Goal: Find specific page/section: Find specific page/section

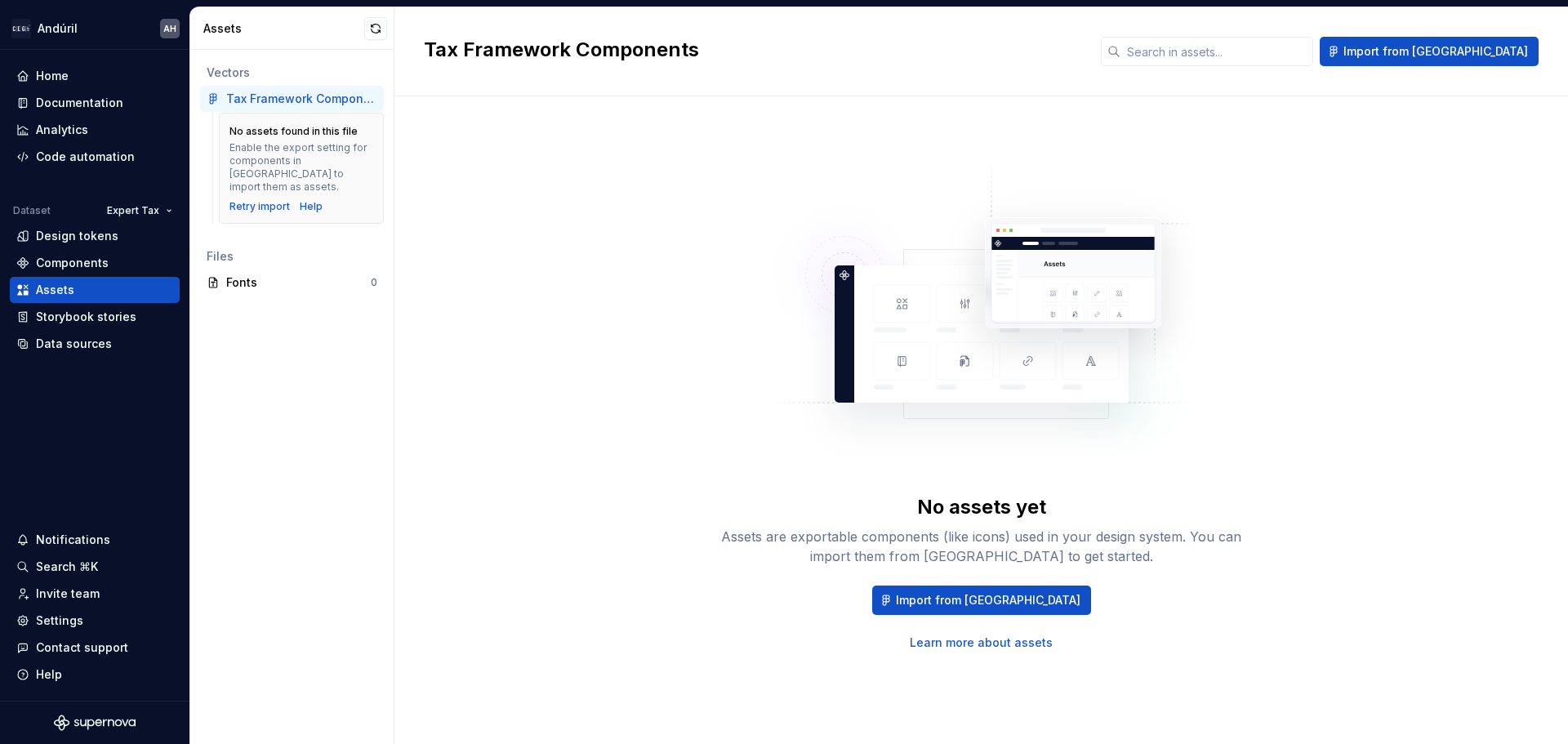
click at [569, 283] on div "No assets yet Assets are exportable components (like icons) used in your design…" at bounding box center [981, 404] width 1115 height 556
click at [106, 255] on div "Components" at bounding box center [72, 263] width 72 height 17
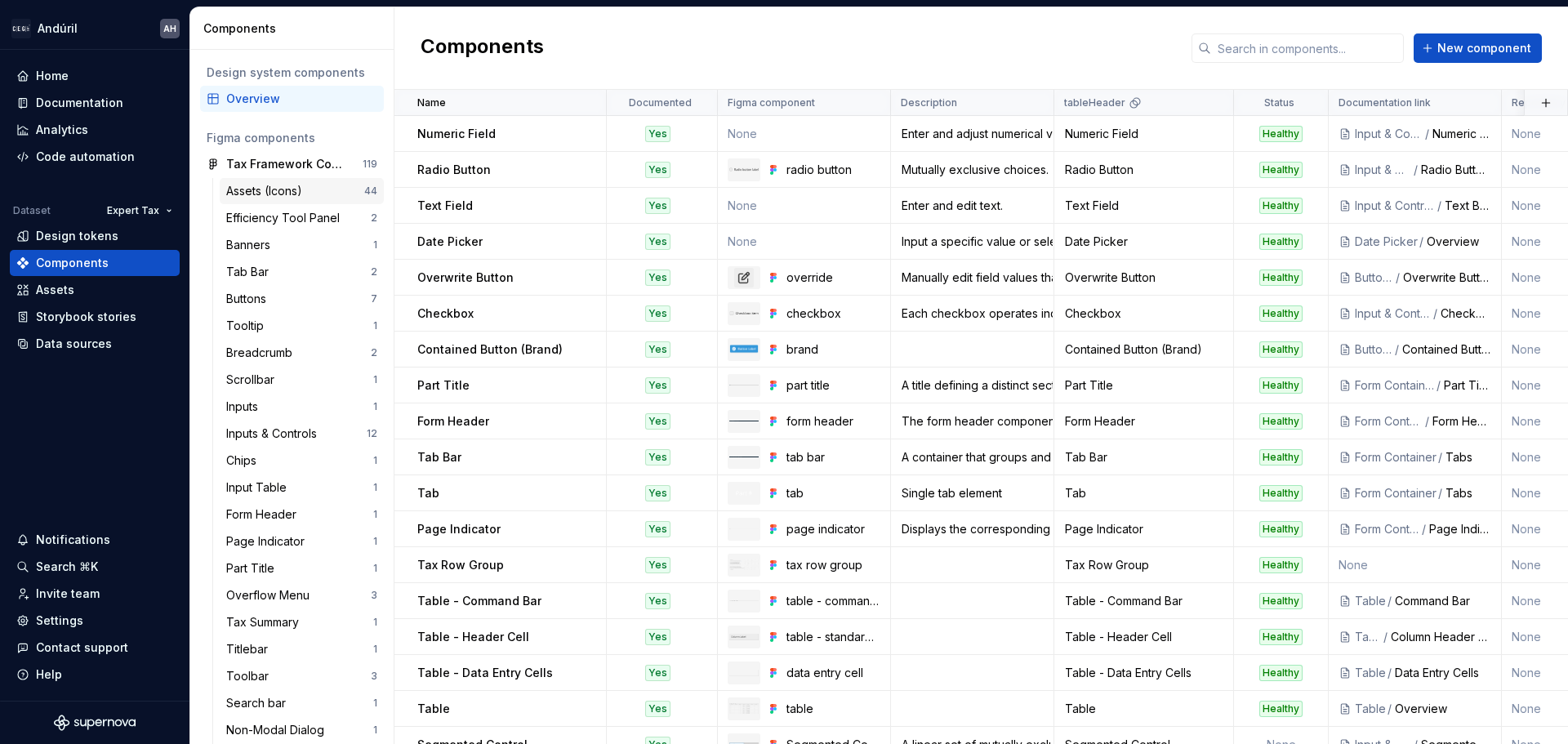
click at [303, 190] on div "Assets (Icons)" at bounding box center [267, 191] width 82 height 17
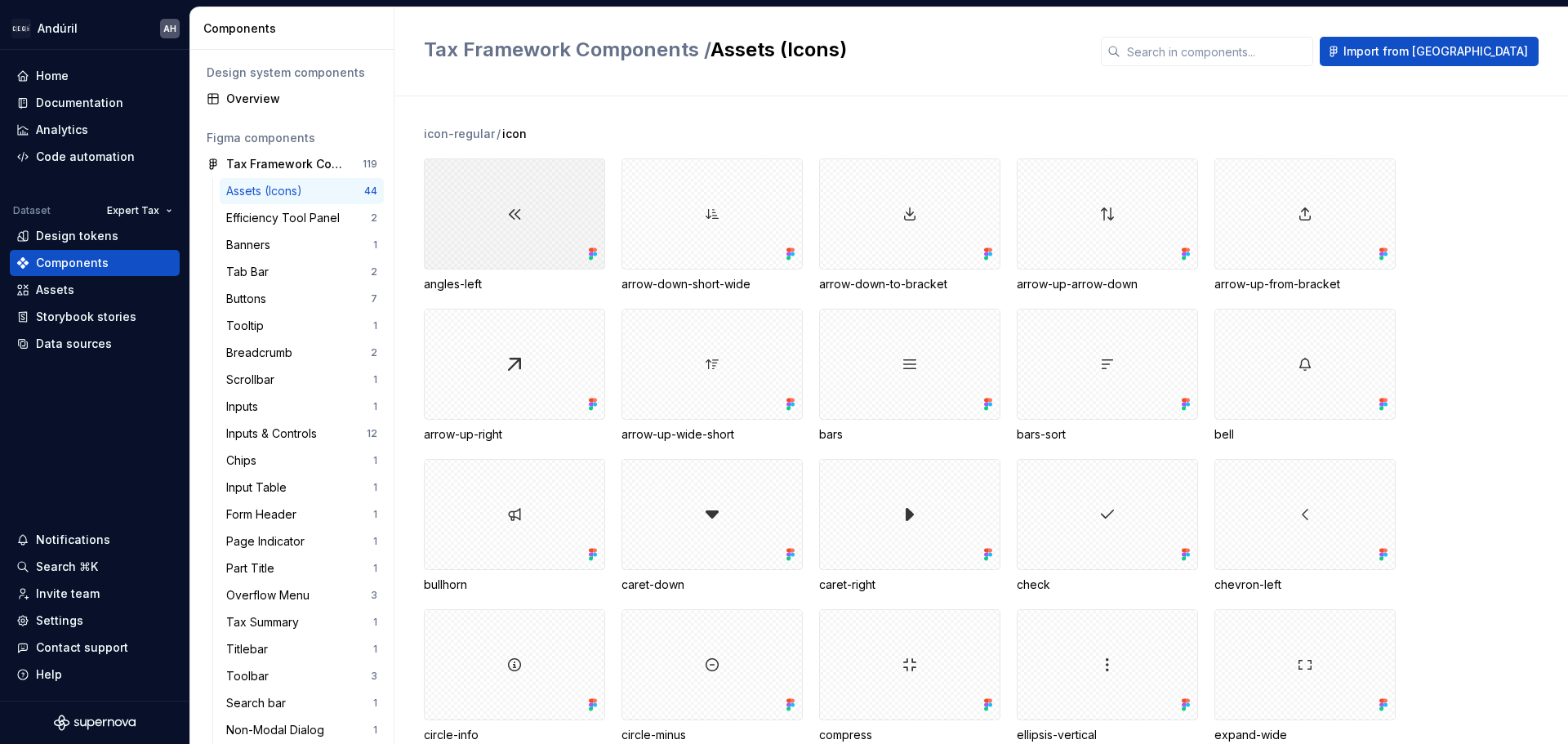
click at [517, 226] on div at bounding box center [514, 213] width 181 height 111
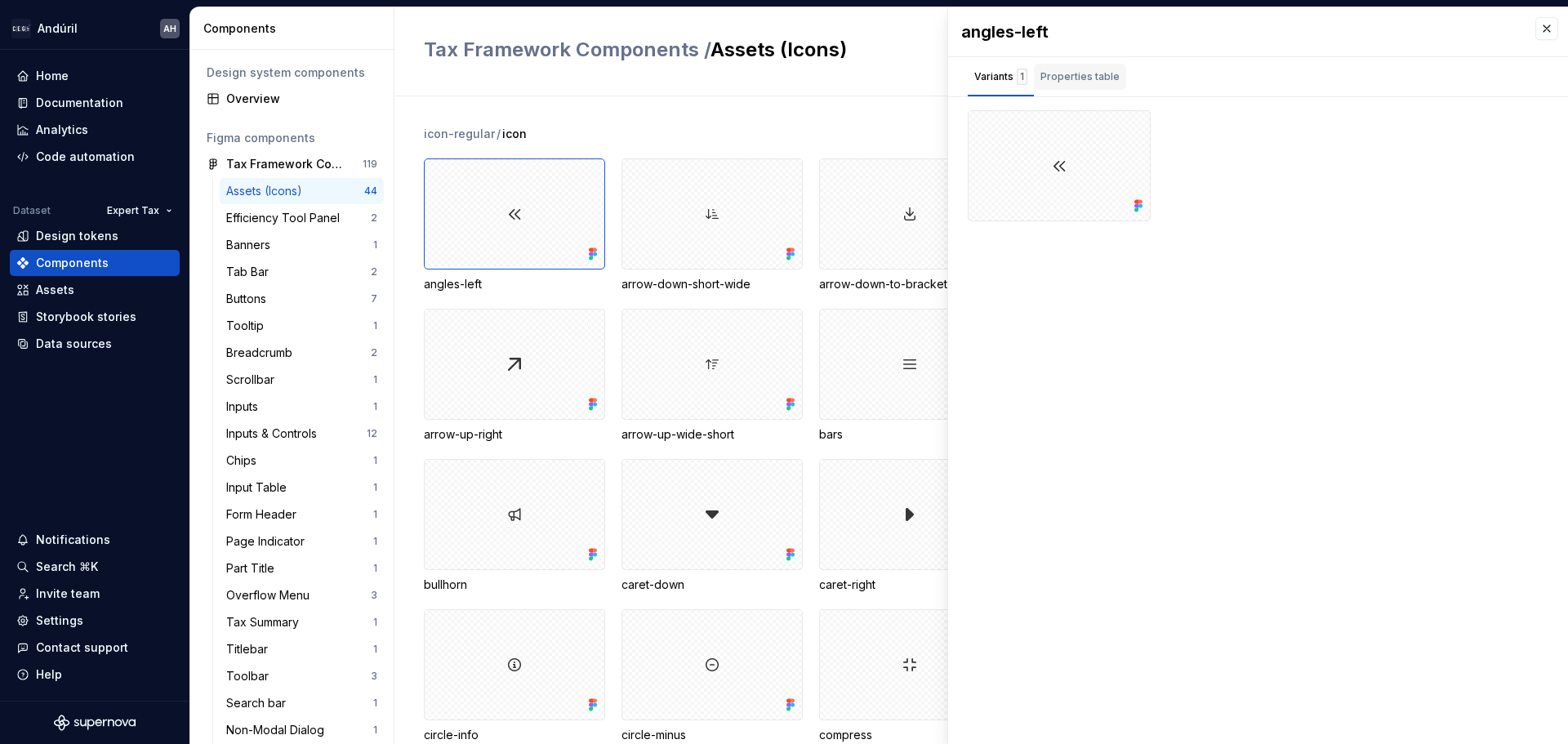
click at [1058, 72] on div "Properties table" at bounding box center [1079, 77] width 79 height 17
click at [992, 74] on div "Variants 1" at bounding box center [1001, 77] width 53 height 17
click at [1044, 71] on div "Properties table" at bounding box center [1079, 77] width 79 height 17
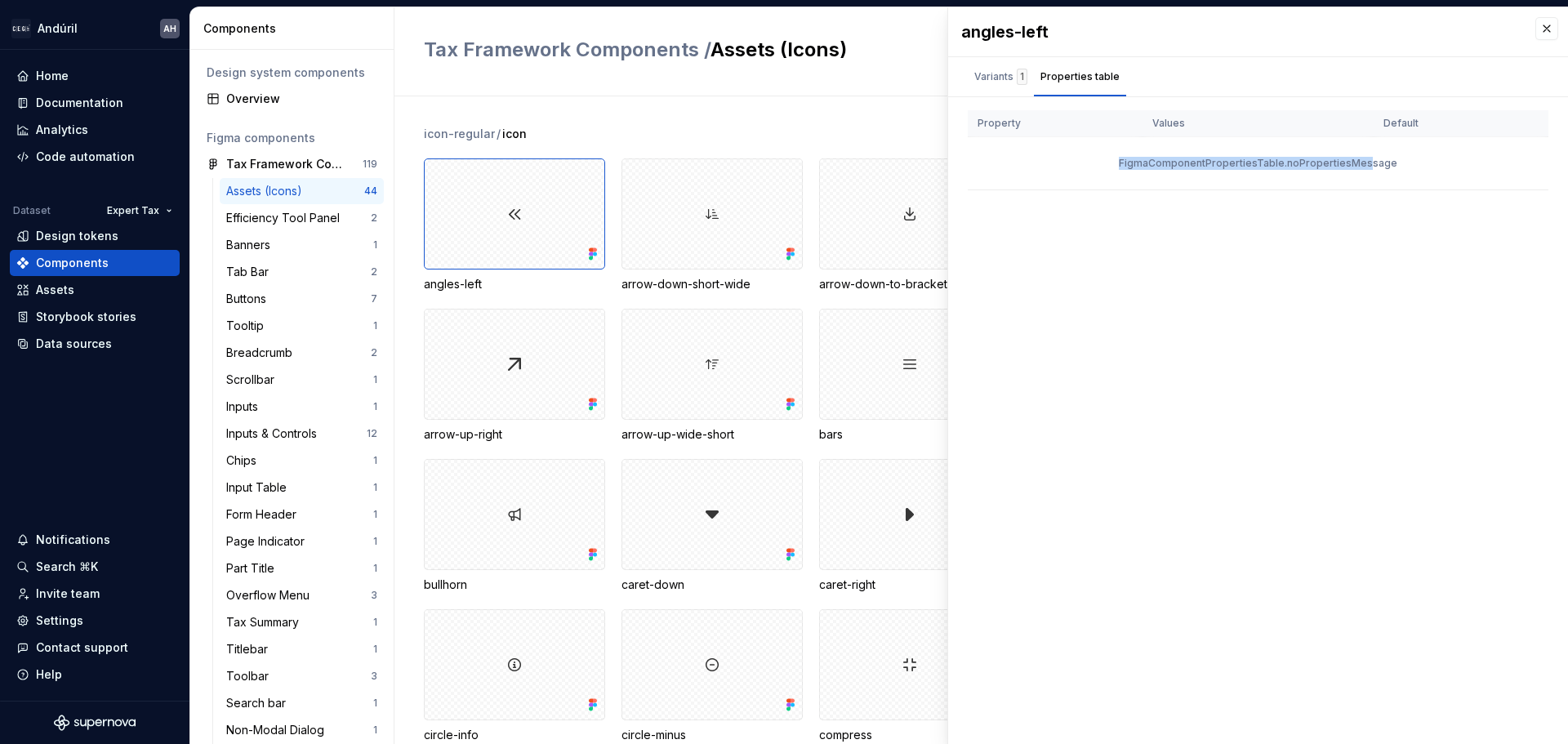
drag, startPoint x: 1122, startPoint y: 160, endPoint x: 1372, endPoint y: 166, distance: 250.1
click at [1372, 166] on div "FigmaComponentPropertiesTable.noPropertiesMessage" at bounding box center [1258, 163] width 581 height 52
click at [1409, 171] on div "FigmaComponentPropertiesTable.noPropertiesMessage" at bounding box center [1258, 163] width 581 height 52
click at [1001, 66] on div "Variants 1" at bounding box center [1000, 77] width 66 height 26
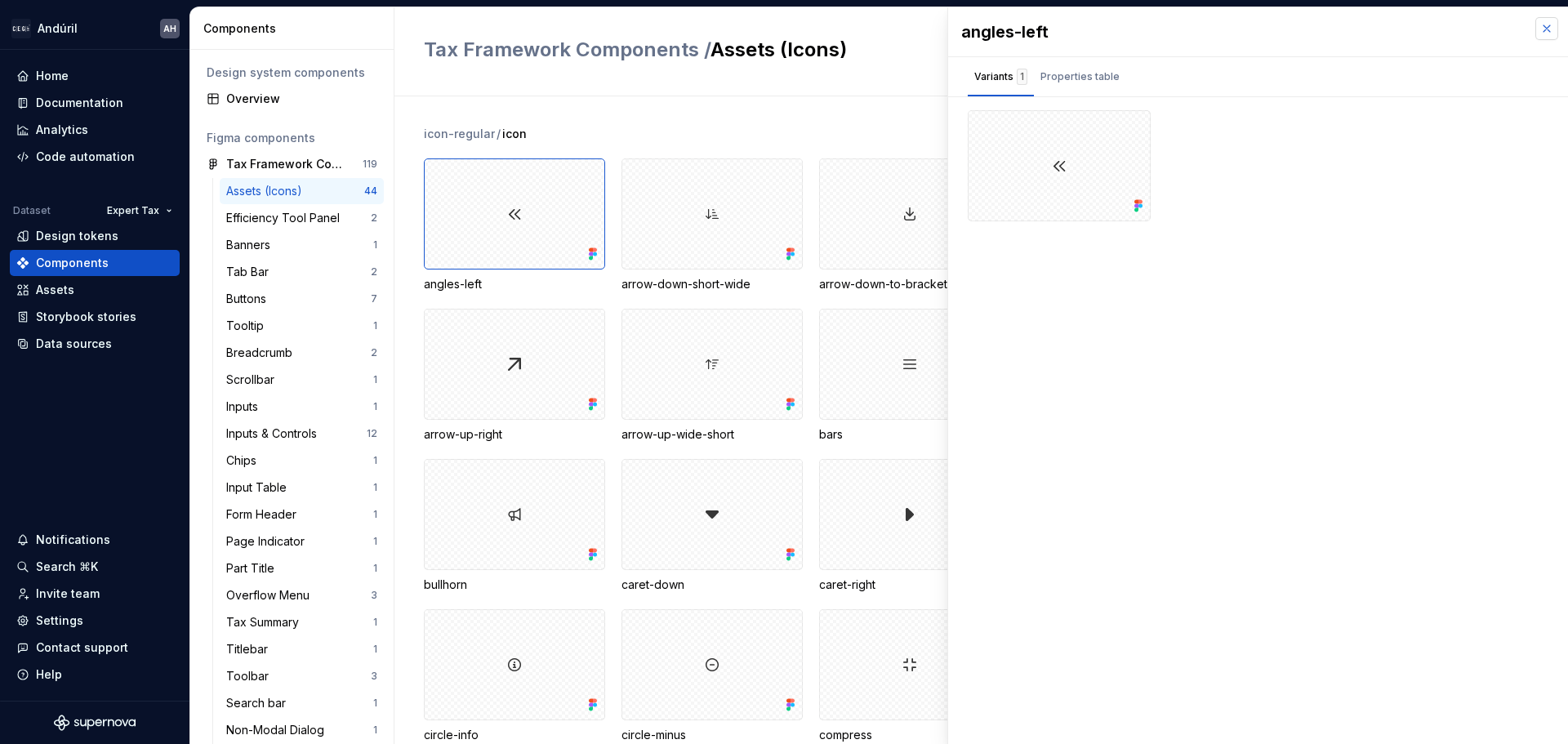
click at [1544, 24] on button "button" at bounding box center [1546, 28] width 22 height 22
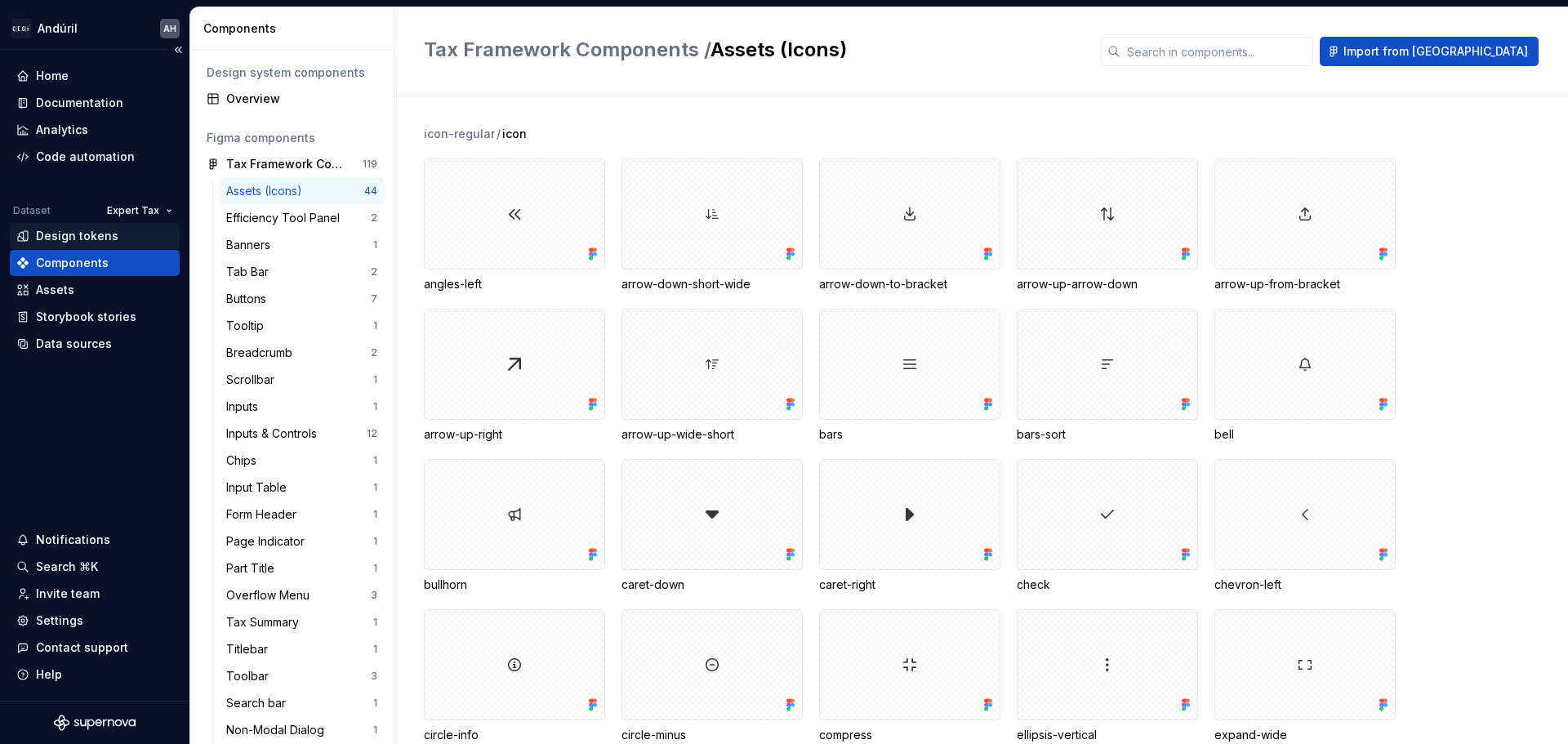
click at [102, 240] on div "Design tokens" at bounding box center [77, 236] width 82 height 17
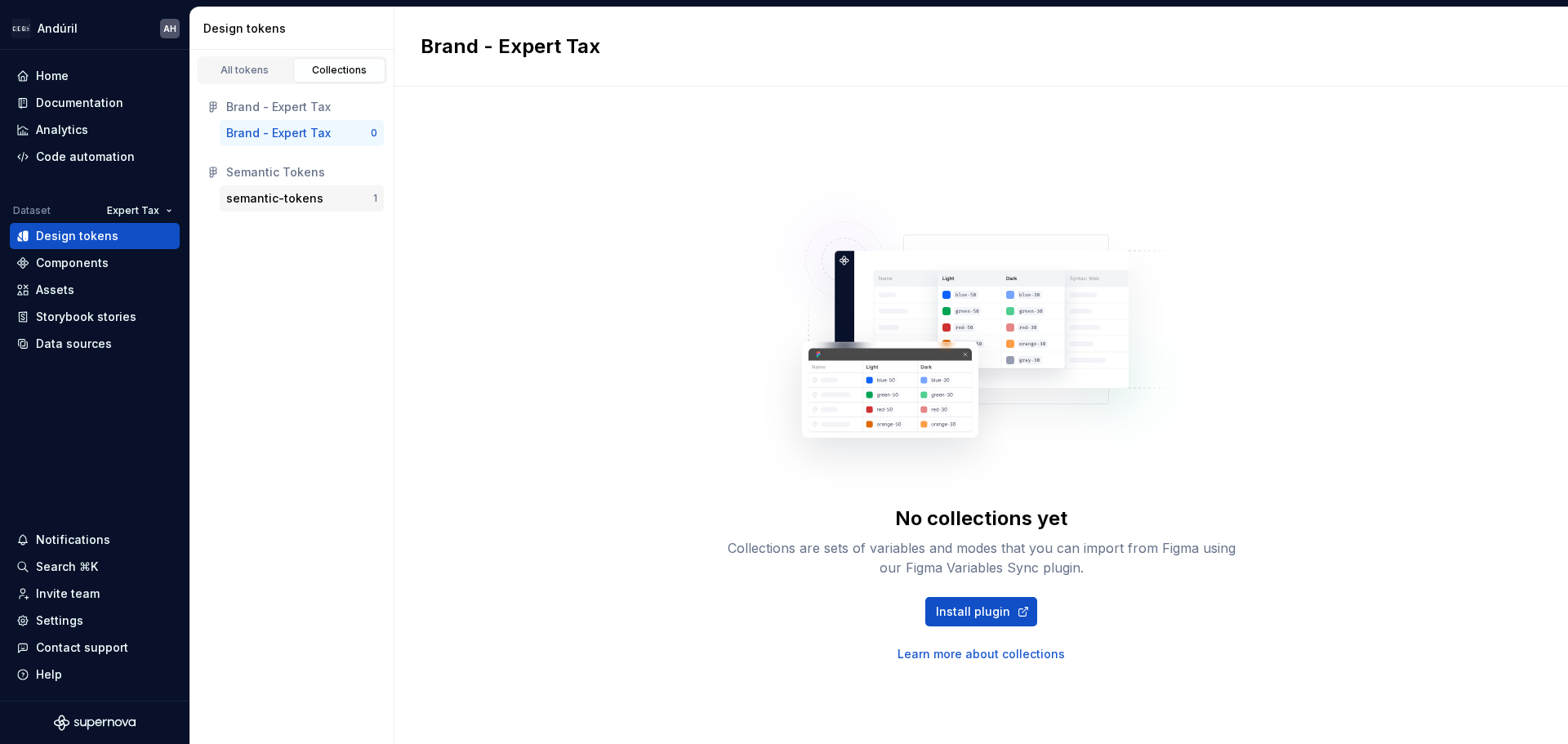
click at [280, 196] on div "semantic-tokens" at bounding box center [275, 199] width 97 height 17
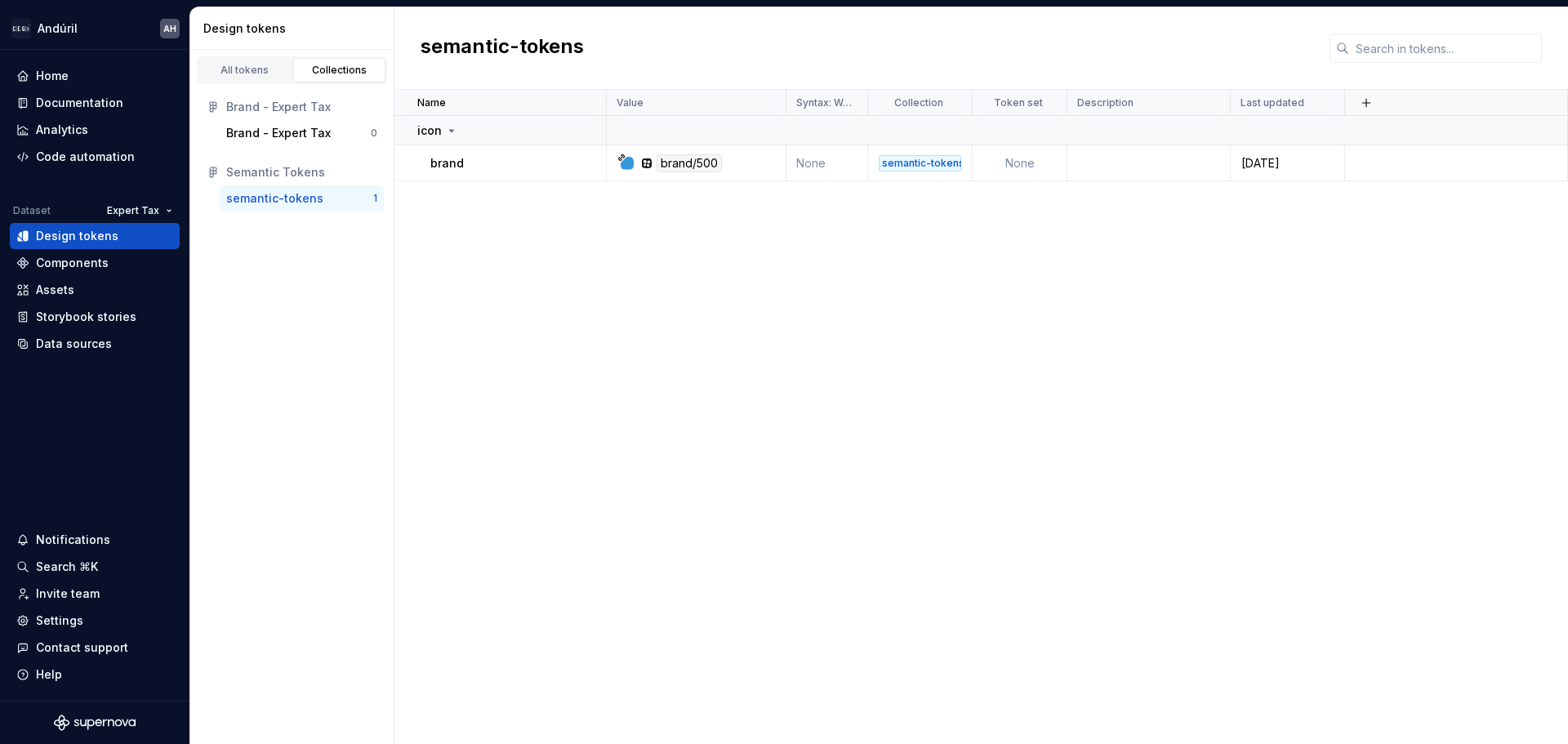
click at [689, 246] on div "Name Value Syntax: Web Collection Token set Description Last updated icon brand…" at bounding box center [981, 417] width 1174 height 654
click at [265, 77] on link "All tokens" at bounding box center [245, 70] width 93 height 24
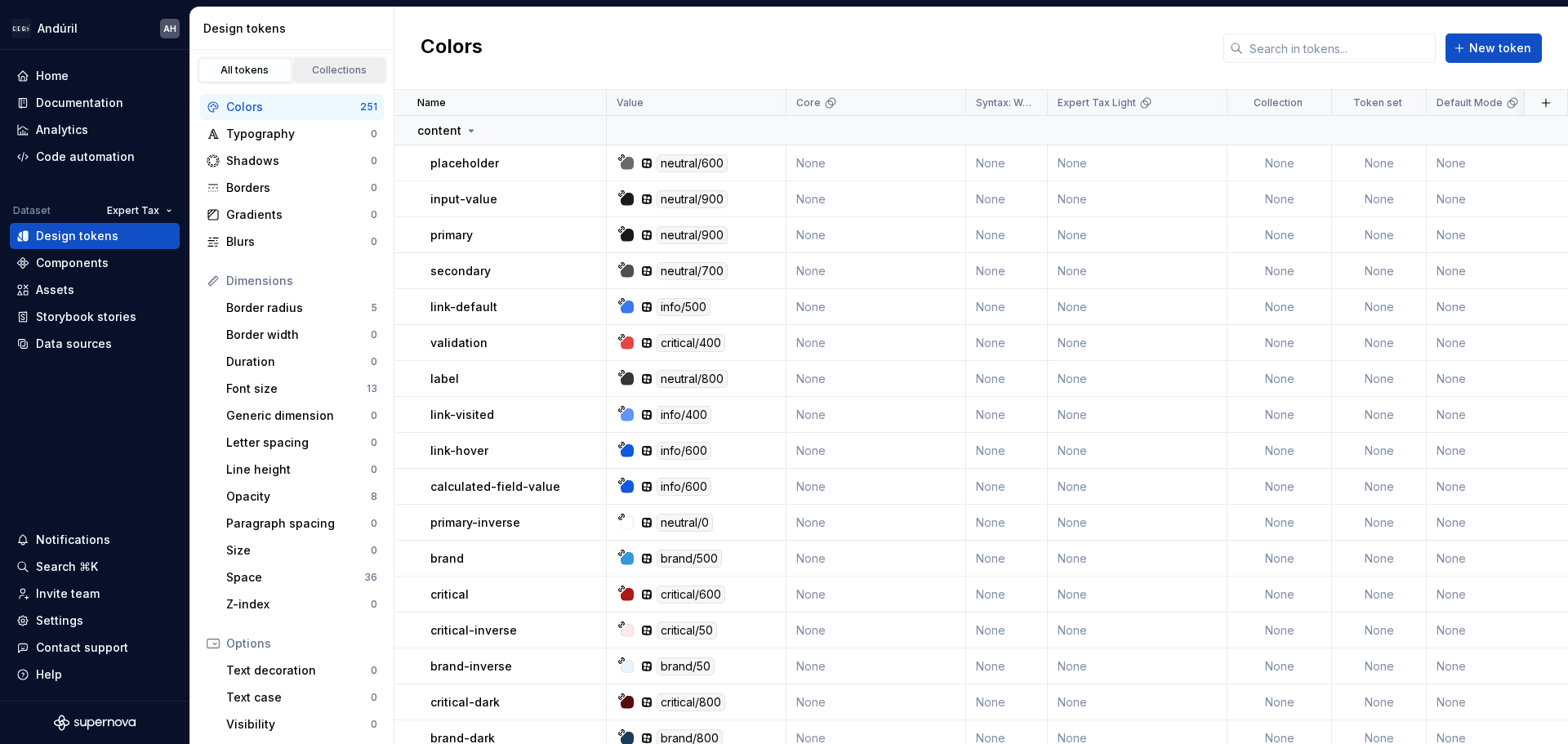
click at [348, 72] on div "Collections" at bounding box center [340, 71] width 82 height 13
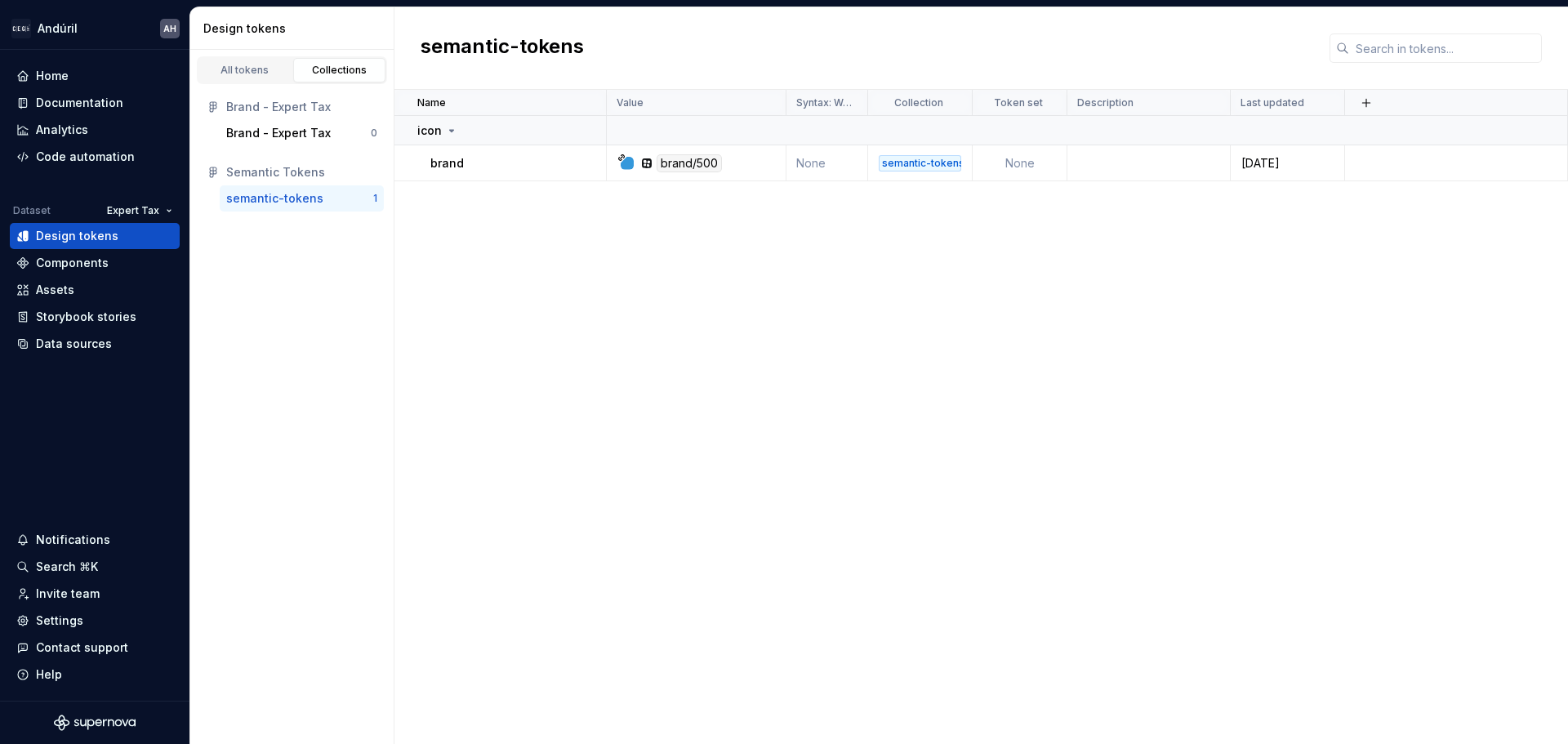
click at [246, 56] on div "All tokens Collections" at bounding box center [292, 67] width 203 height 34
click at [255, 67] on div "All tokens" at bounding box center [245, 71] width 82 height 13
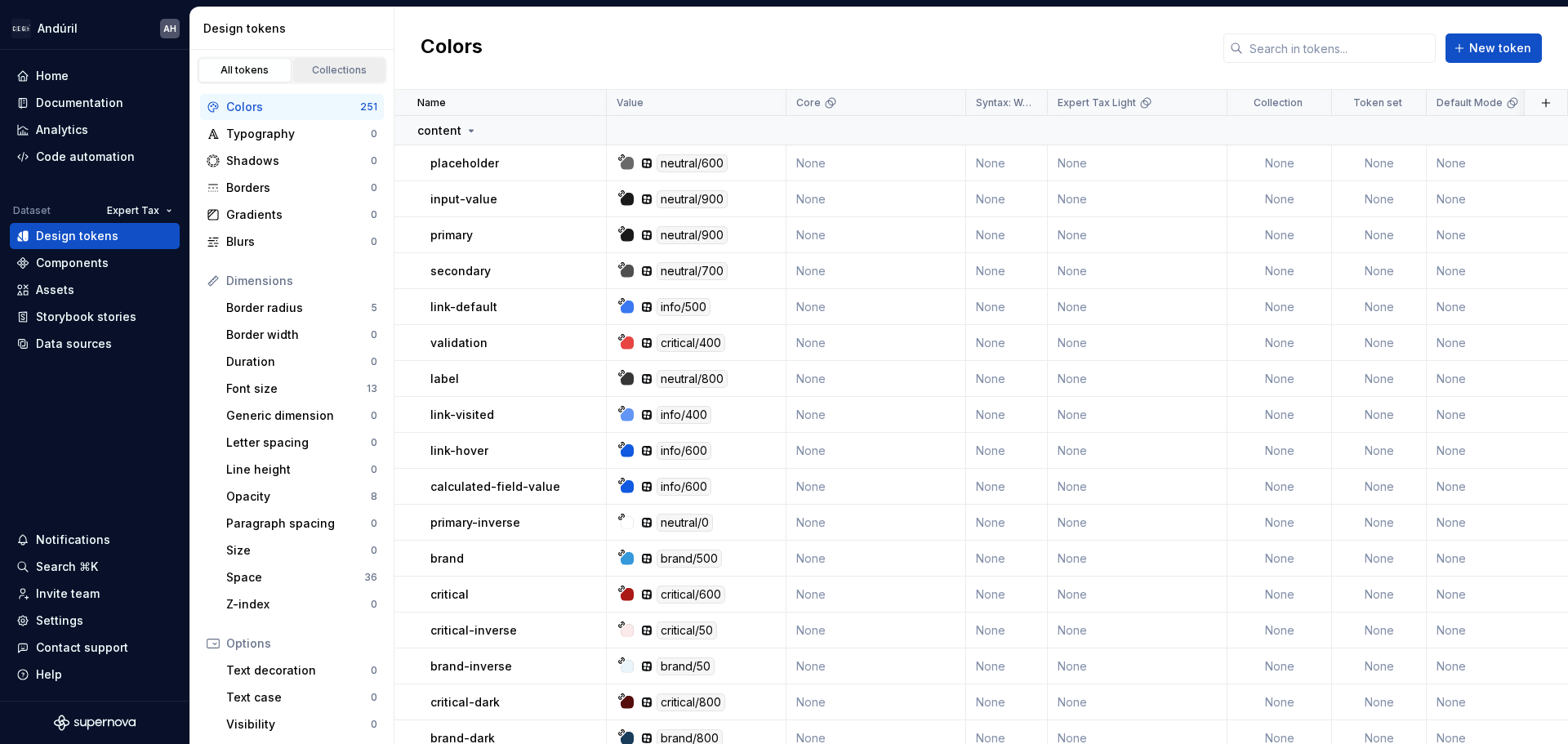
click at [335, 68] on div "Collections" at bounding box center [340, 71] width 82 height 13
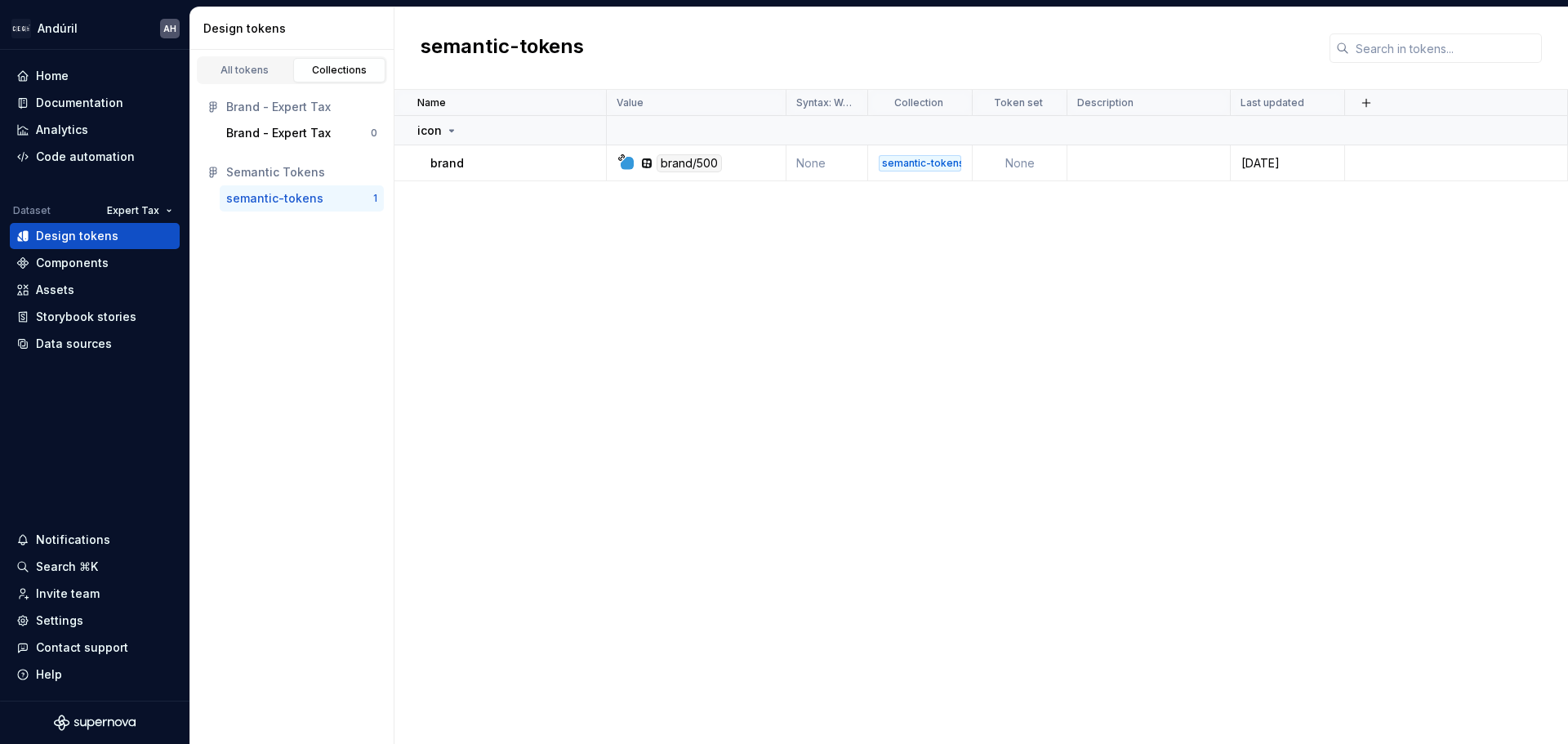
click at [271, 183] on div "Semantic Tokens" at bounding box center [291, 171] width 184 height 26
click at [239, 63] on link "All tokens" at bounding box center [245, 70] width 93 height 24
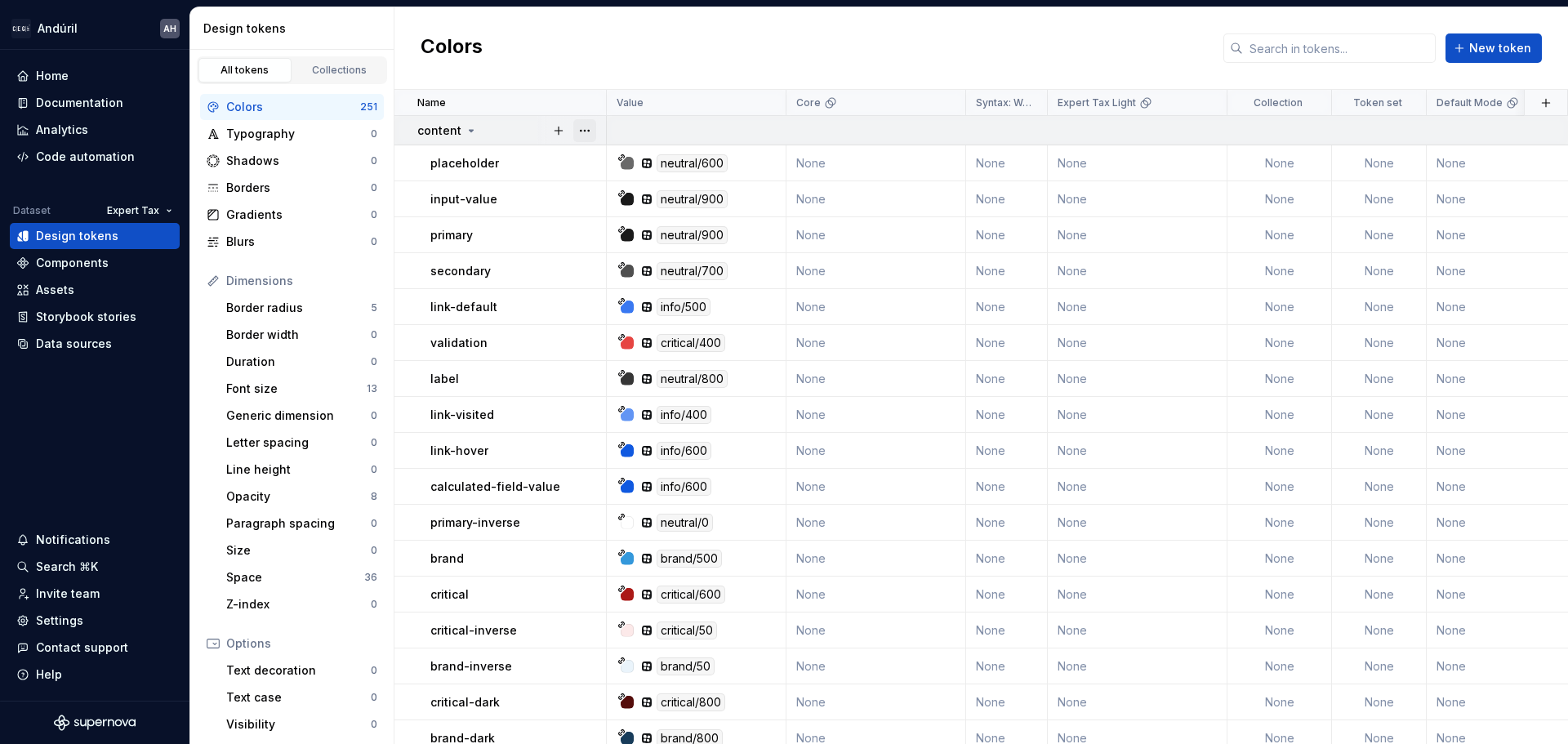
click at [588, 131] on button "button" at bounding box center [584, 130] width 22 height 22
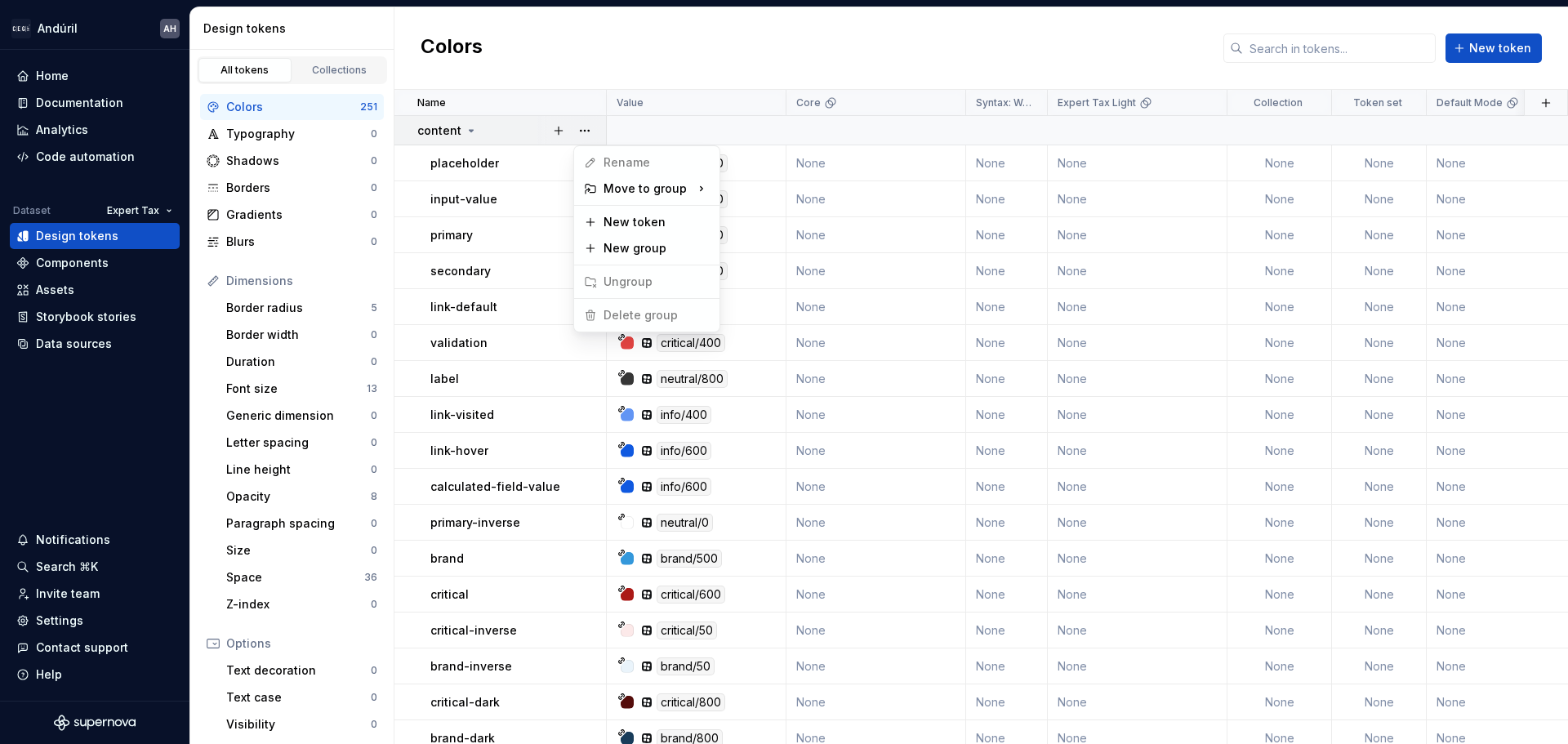
click at [528, 72] on html "Andúril AH Home Documentation Analytics Code automation Dataset Expert Tax Desi…" at bounding box center [784, 372] width 1568 height 744
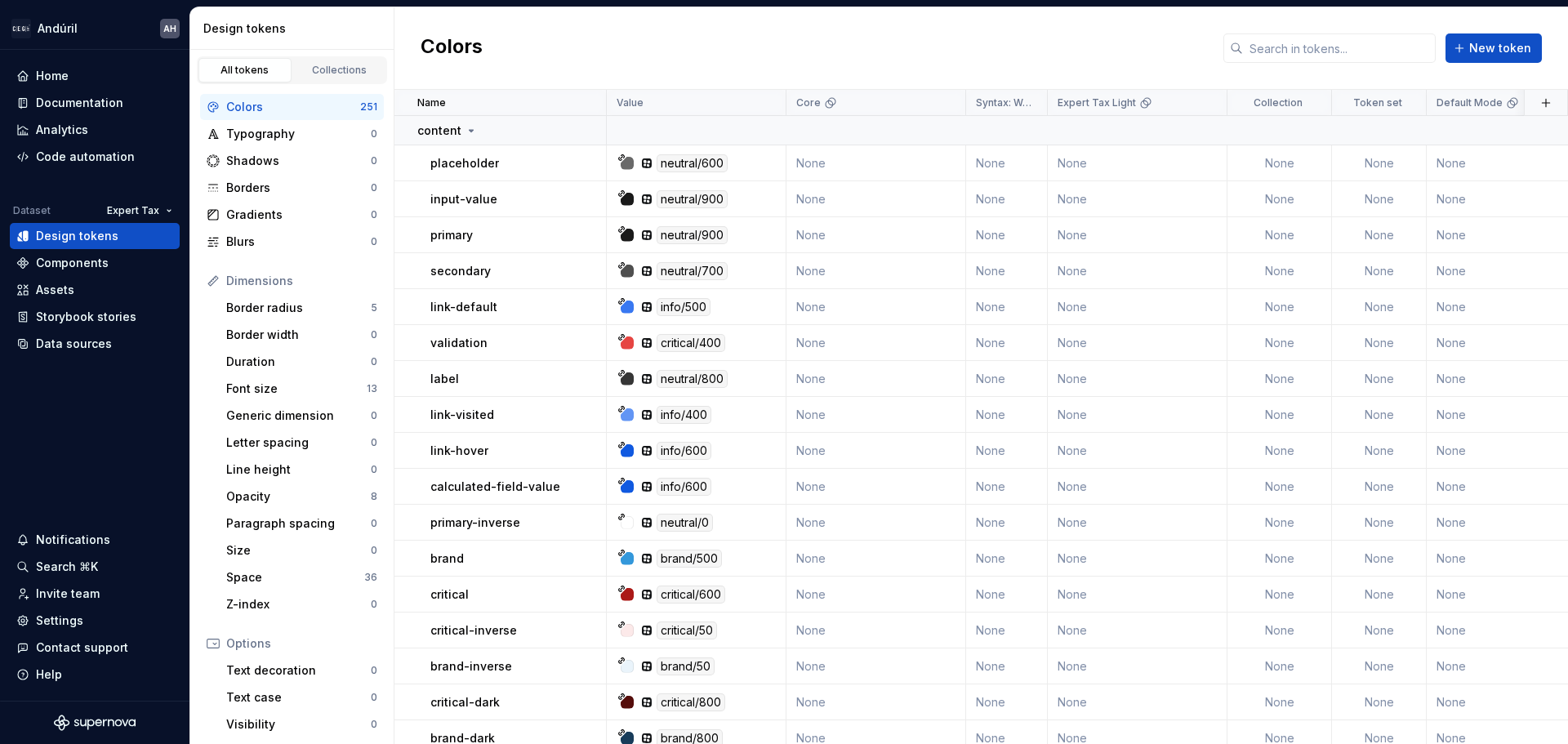
click at [590, 41] on div "Colors New token" at bounding box center [981, 48] width 1174 height 82
click at [286, 218] on div "Gradients" at bounding box center [299, 215] width 145 height 17
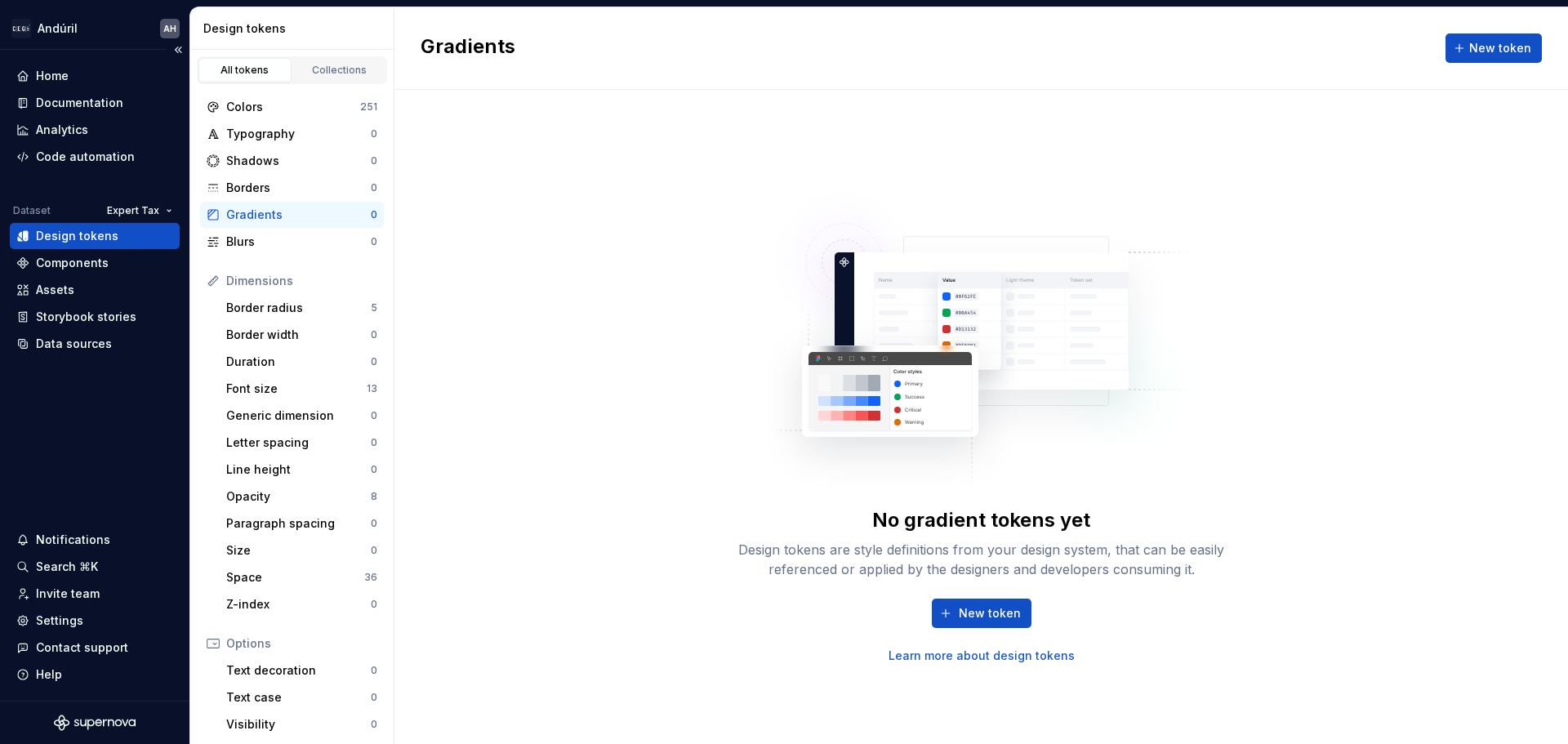
click at [117, 451] on div "Home Documentation Analytics Code automation Dataset Expert Tax Design tokens C…" at bounding box center [95, 375] width 190 height 651
click at [281, 605] on div "Z-index" at bounding box center [299, 604] width 145 height 17
click at [305, 311] on div "Border radius" at bounding box center [299, 308] width 145 height 17
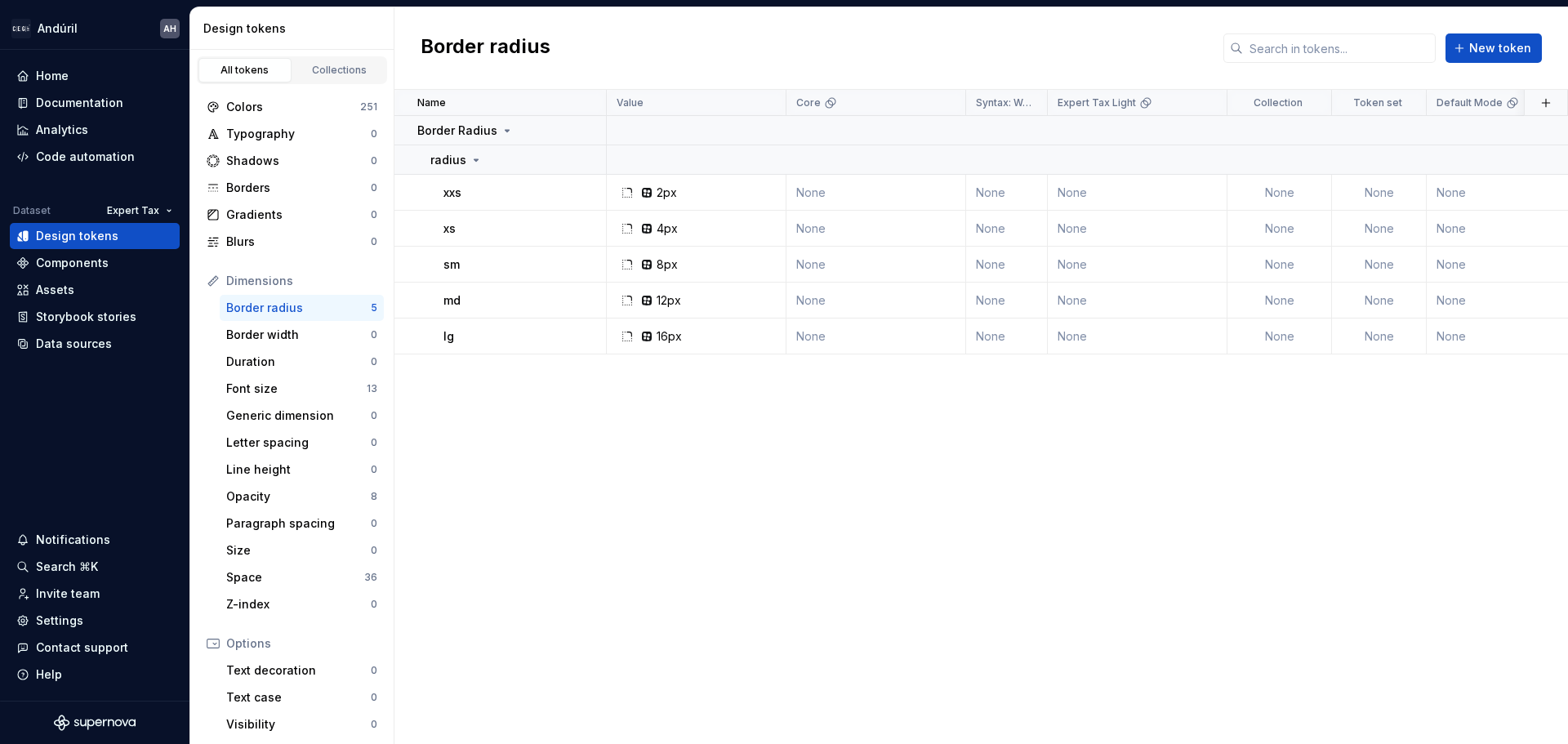
click at [508, 469] on div "Name Value Core Syntax: Web Expert Tax Light Collection Token set Default Mode …" at bounding box center [981, 417] width 1174 height 654
click at [76, 290] on div "Assets" at bounding box center [95, 290] width 156 height 17
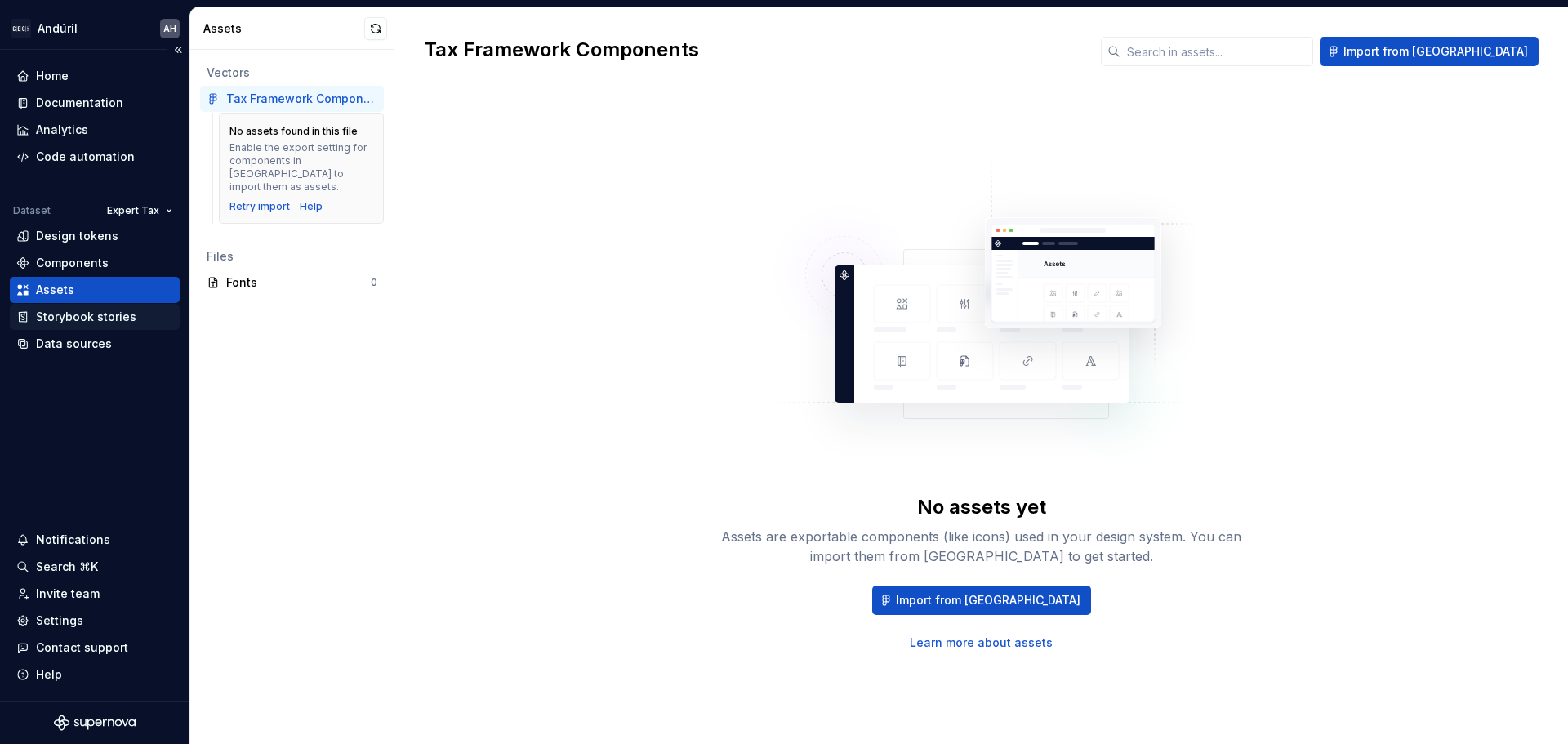
click at [96, 320] on div "Storybook stories" at bounding box center [86, 317] width 101 height 17
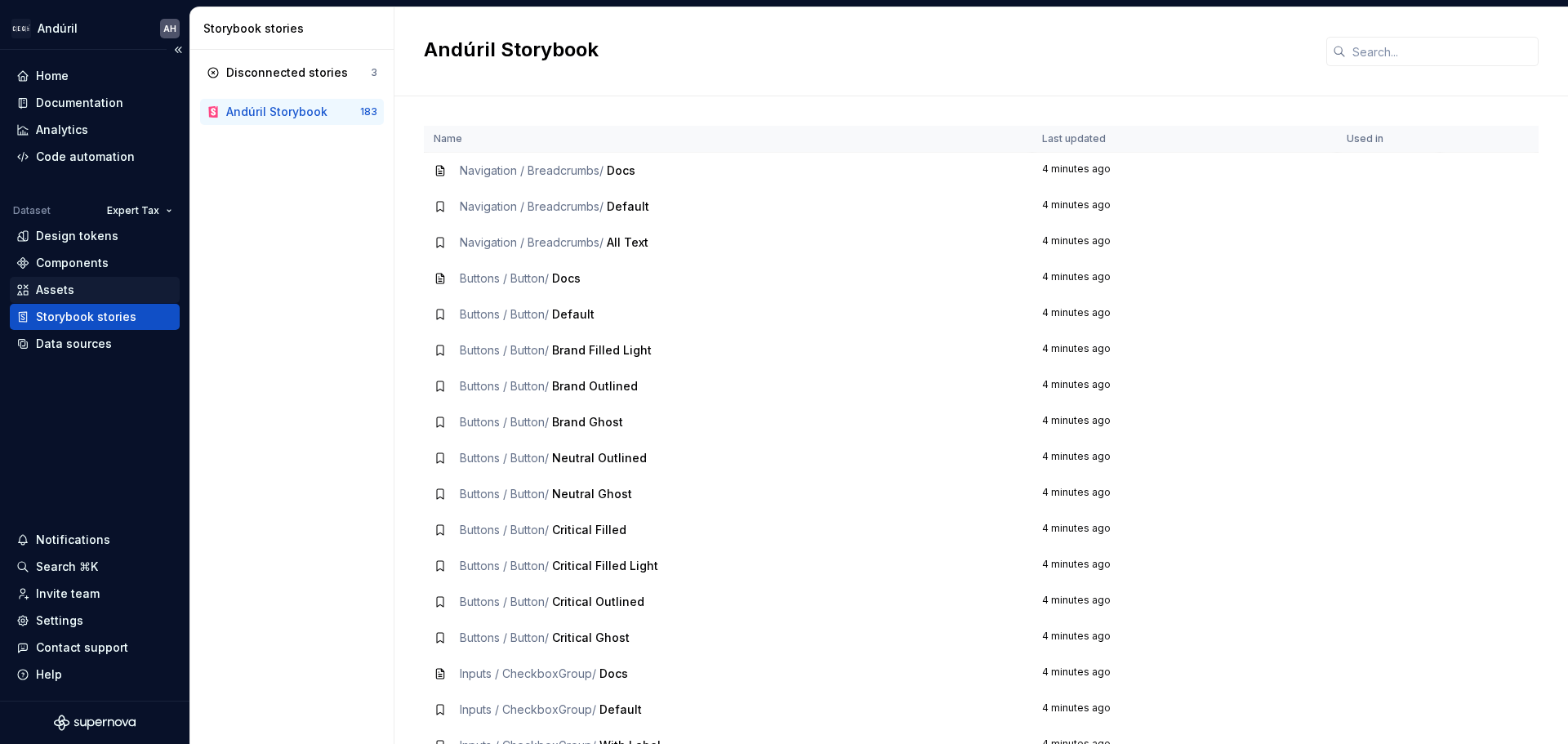
click at [110, 288] on div "Assets" at bounding box center [95, 290] width 156 height 17
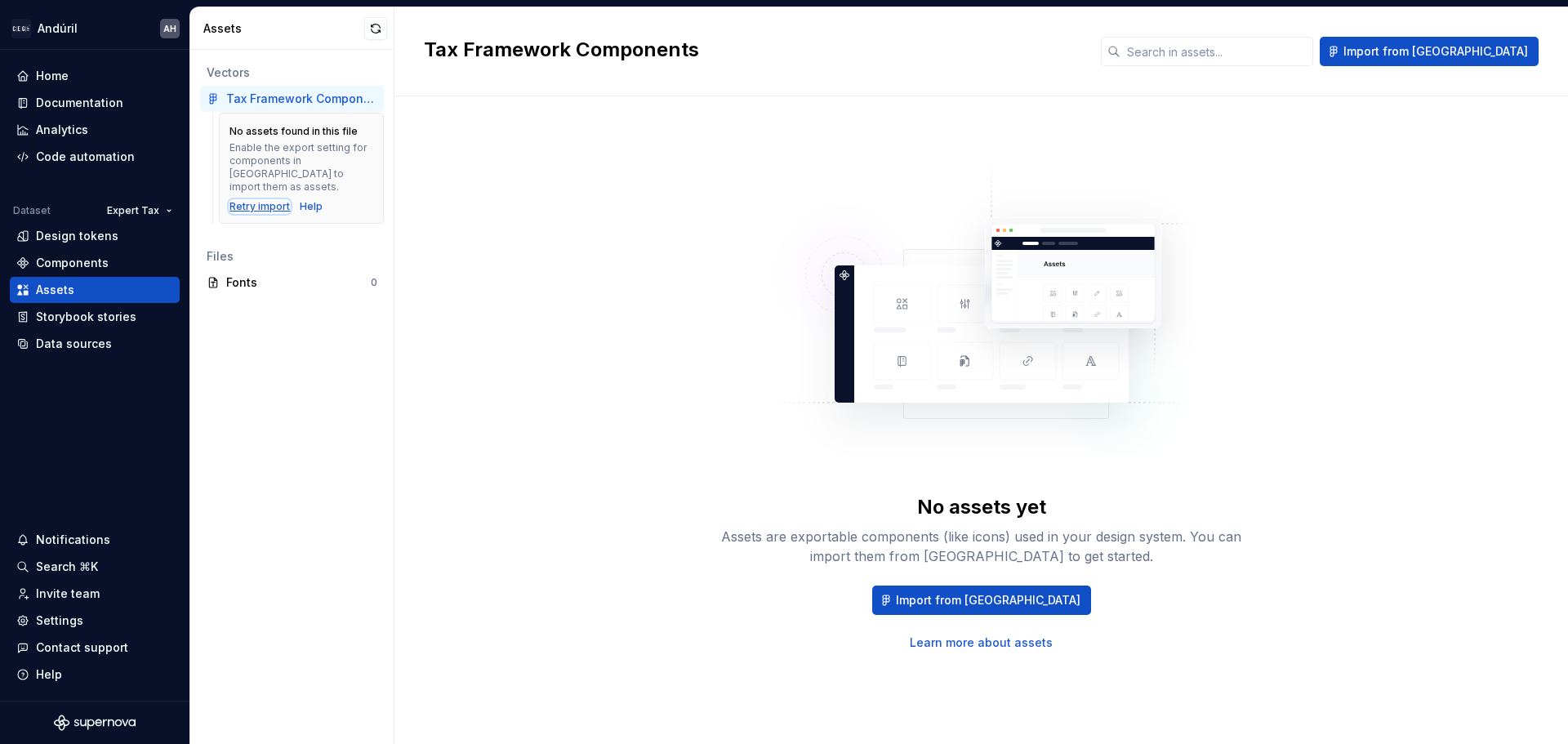
click at [268, 200] on div "Retry import" at bounding box center [260, 206] width 61 height 13
click at [375, 31] on button "button" at bounding box center [375, 28] width 22 height 22
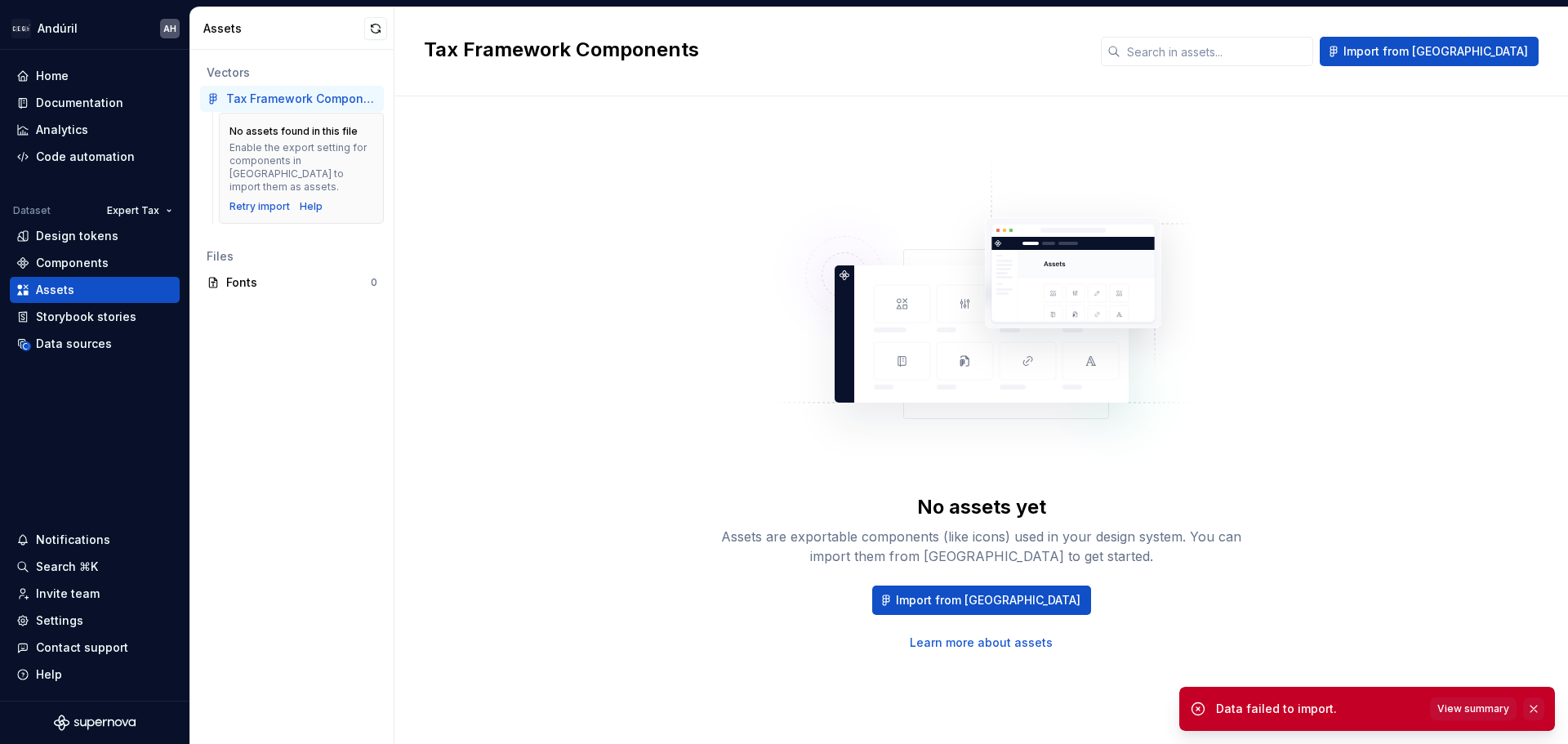
click at [1529, 707] on button "button" at bounding box center [1534, 708] width 22 height 22
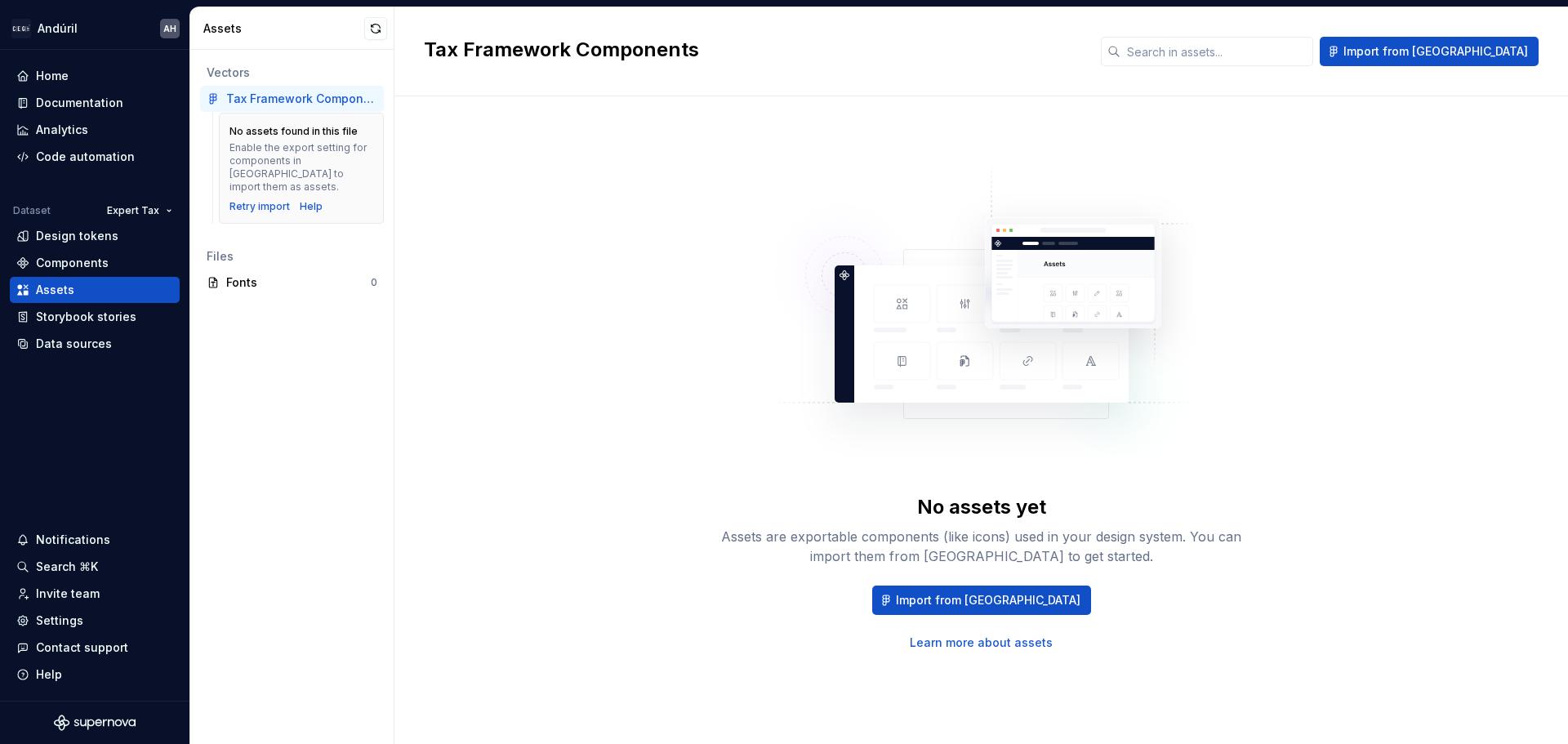
click at [1417, 565] on div "No assets yet Assets are exportable components (like icons) used in your design…" at bounding box center [981, 404] width 1115 height 556
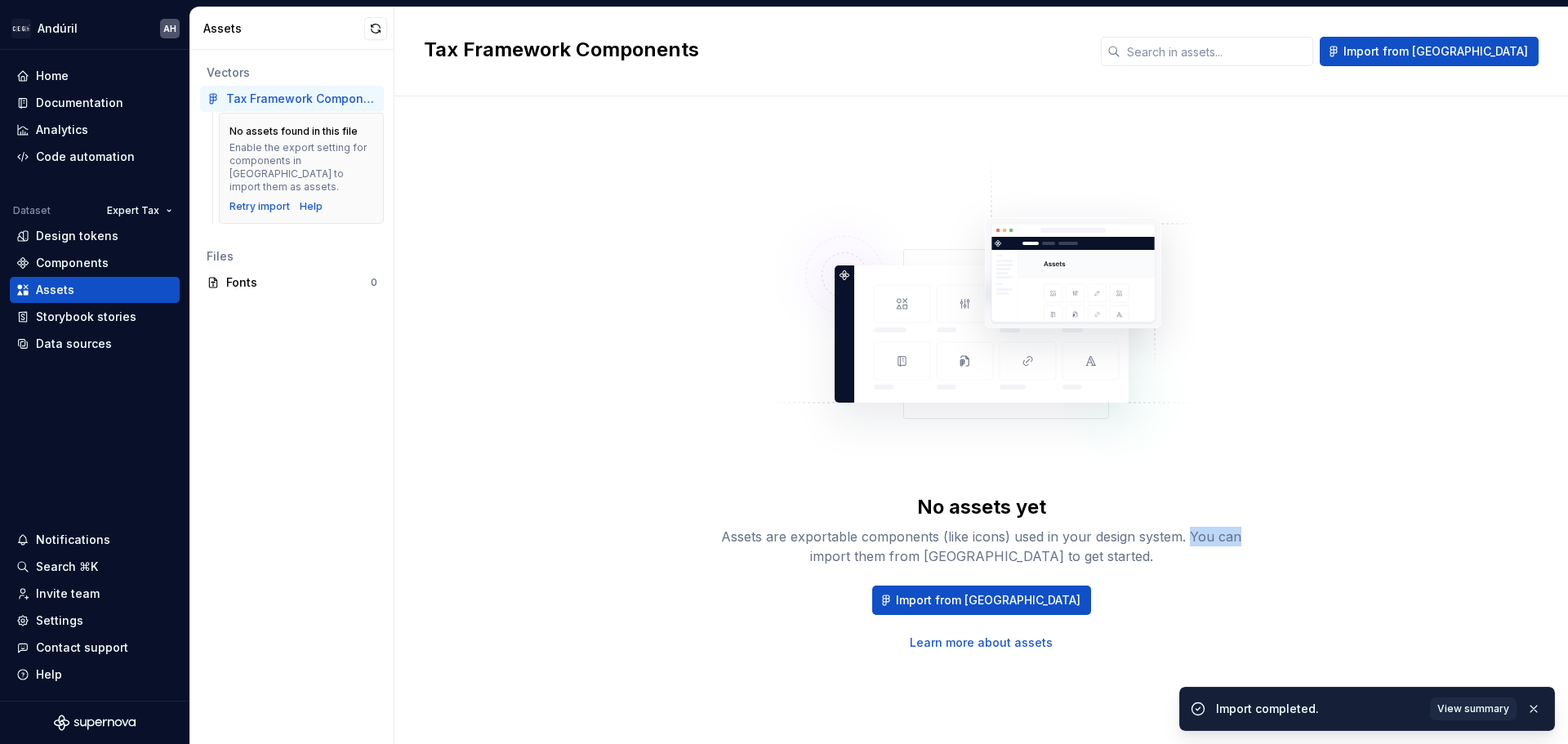
drag, startPoint x: 1240, startPoint y: 538, endPoint x: 1191, endPoint y: 525, distance: 50.7
click at [1191, 525] on div "No assets yet Assets are exportable components (like icons) used in your design…" at bounding box center [982, 530] width 523 height 72
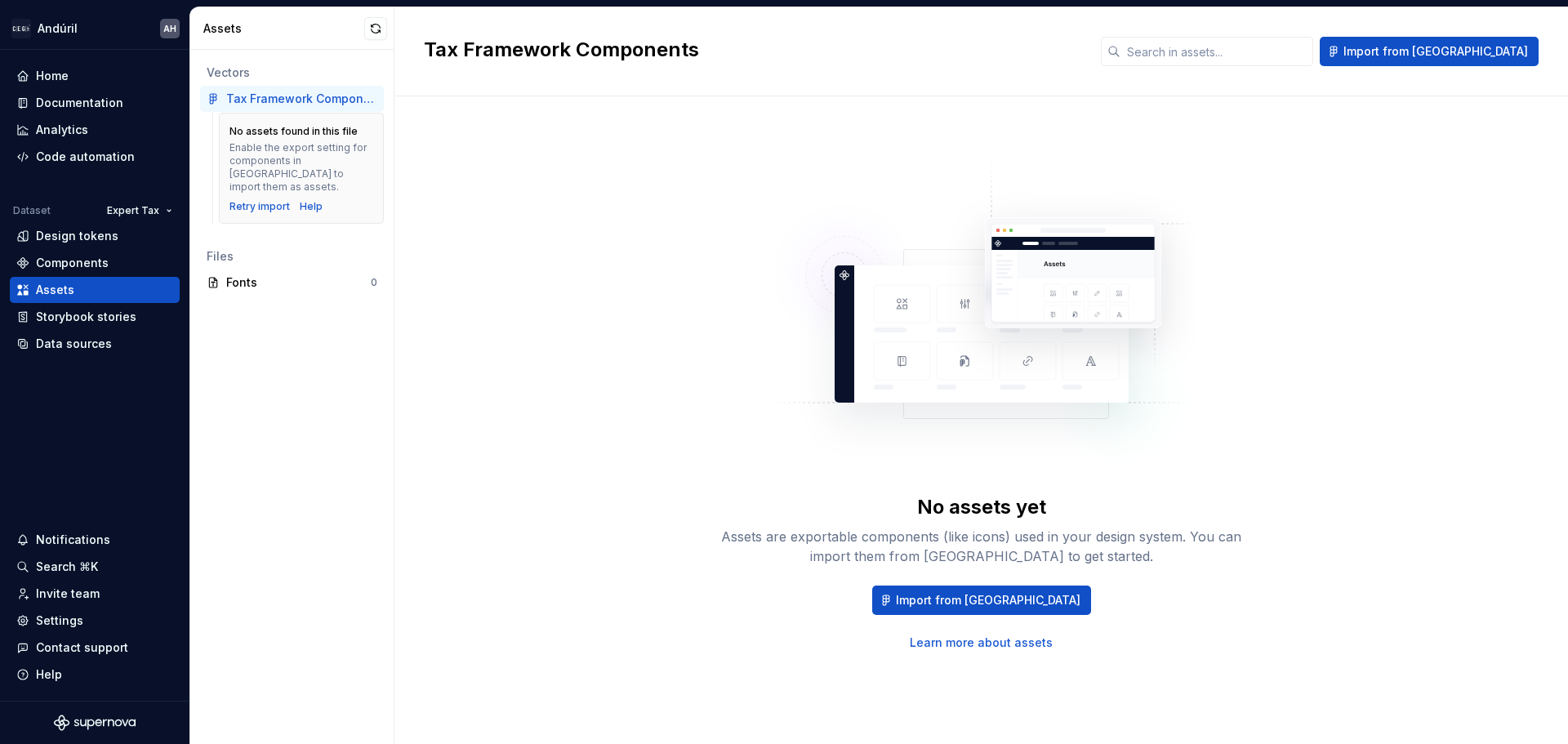
click at [1229, 582] on div "No assets yet Assets are exportable components (like icons) used in your design…" at bounding box center [982, 573] width 523 height 156
click at [1385, 355] on div "No assets yet Assets are exportable components (like icons) used in your design…" at bounding box center [981, 404] width 1115 height 556
click at [1184, 236] on img at bounding box center [982, 320] width 429 height 327
click at [80, 257] on div "Components" at bounding box center [72, 263] width 72 height 17
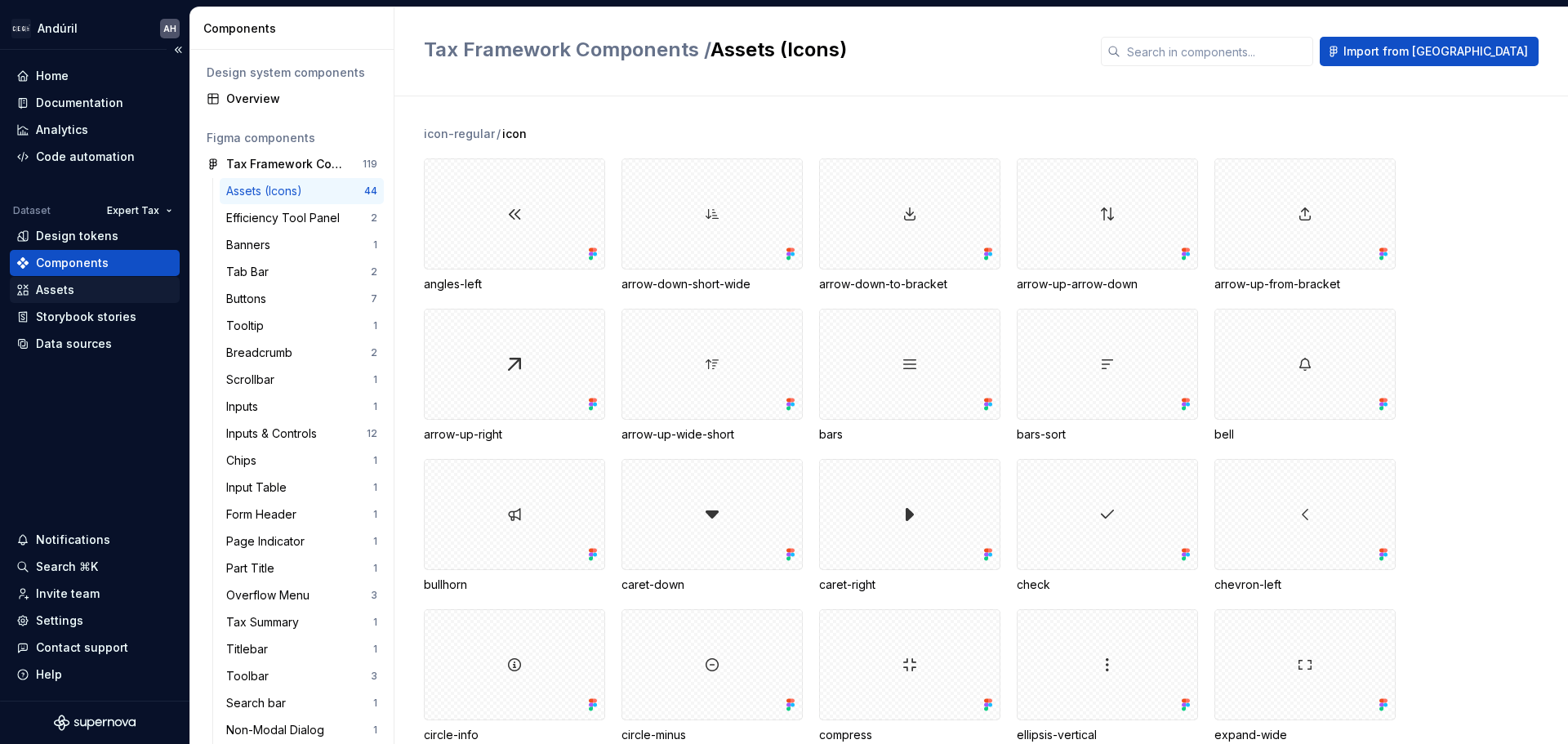
click at [75, 293] on div "Assets" at bounding box center [95, 290] width 156 height 17
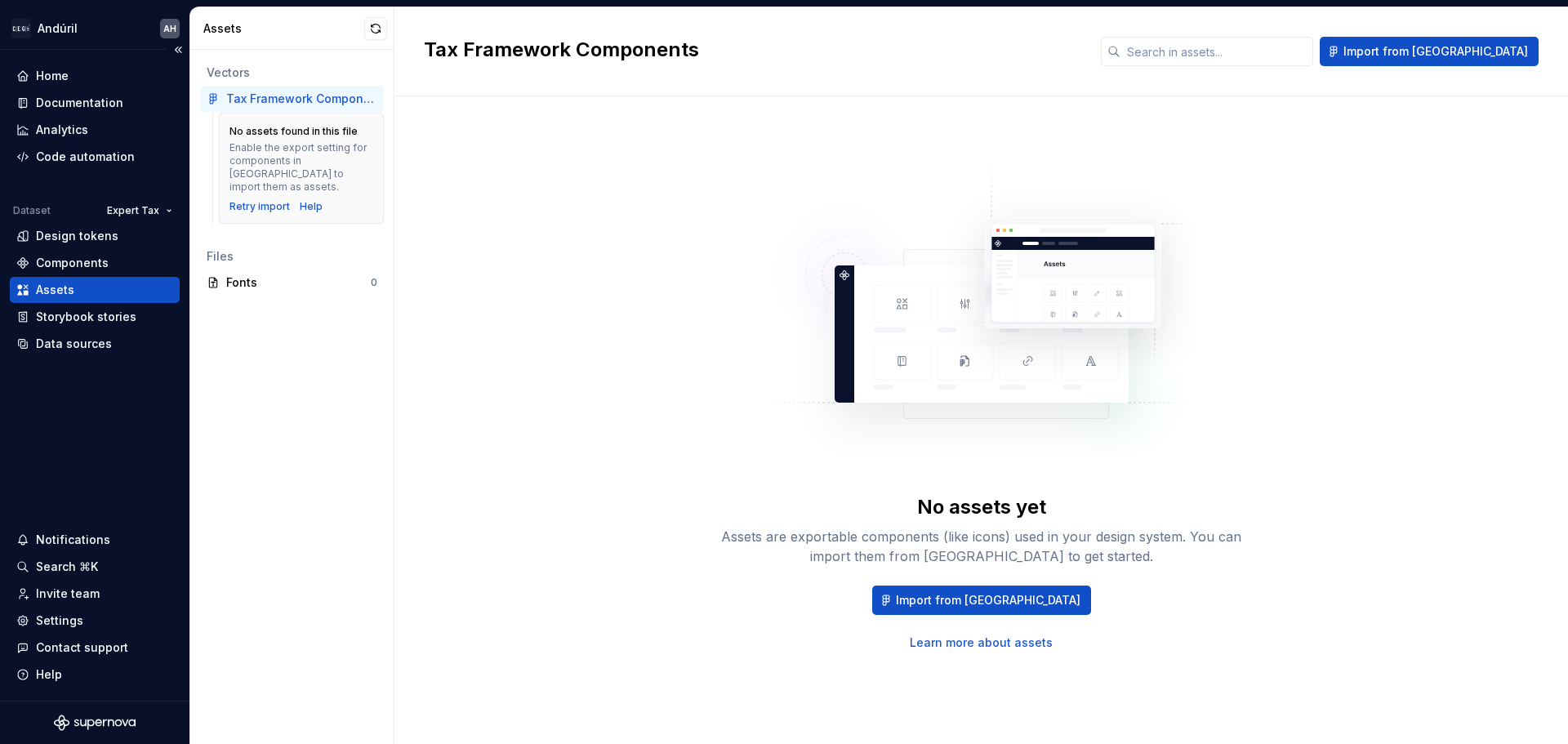
click at [75, 293] on div "Assets" at bounding box center [95, 290] width 156 height 17
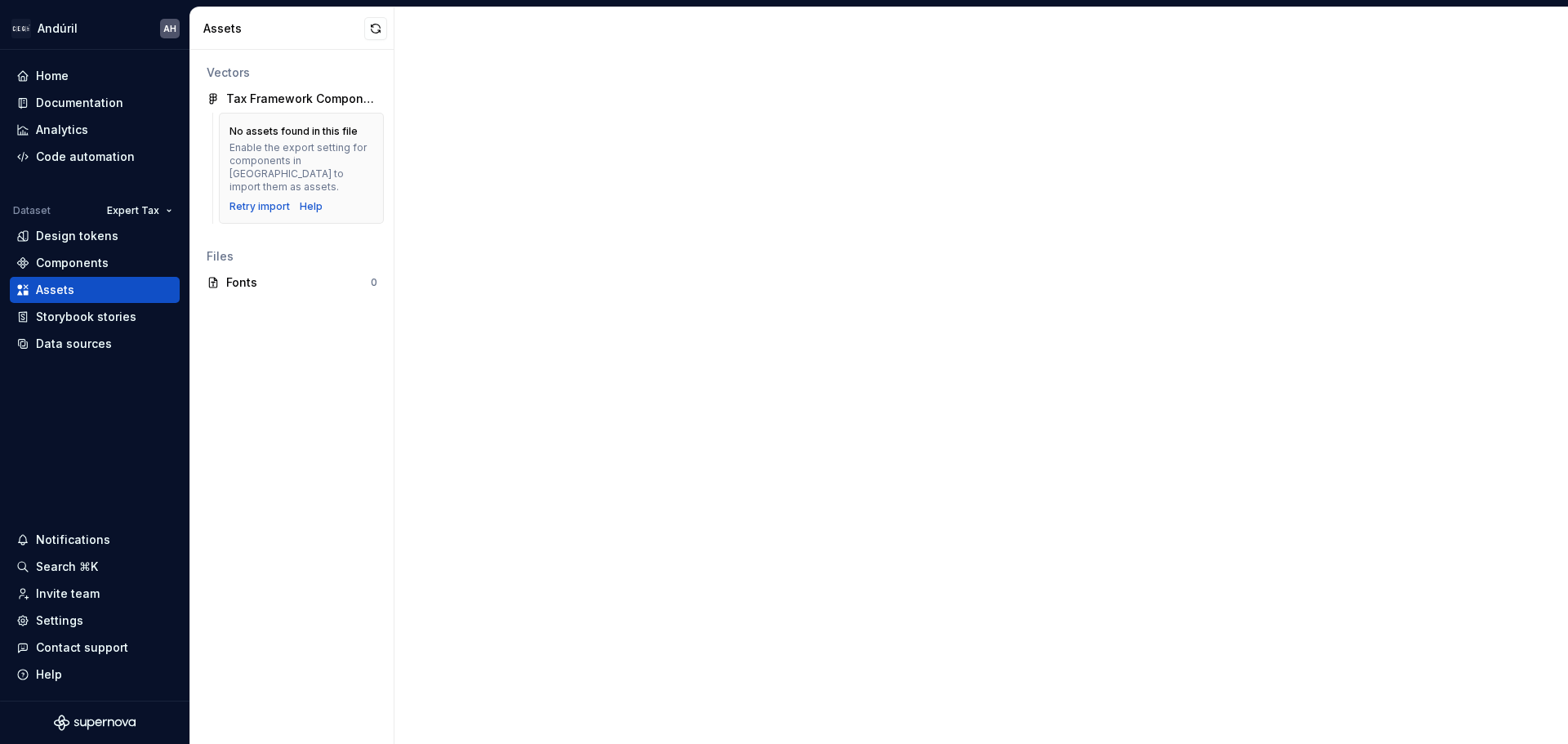
click at [723, 427] on div at bounding box center [981, 375] width 1174 height 737
